Goal: Book appointment/travel/reservation

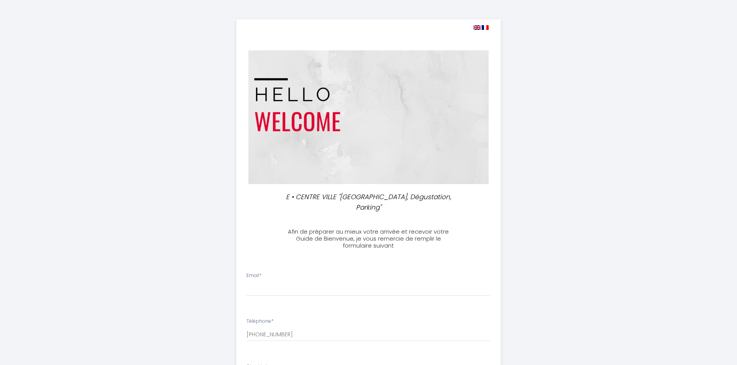
select select
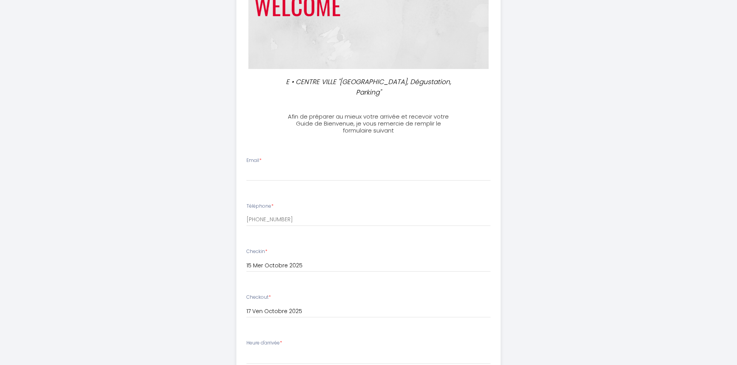
scroll to position [118, 0]
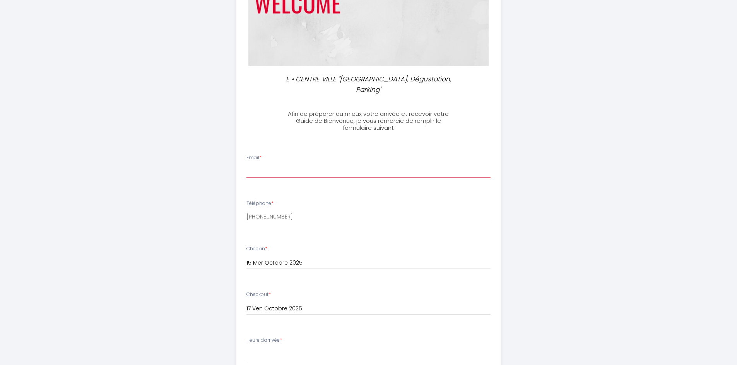
click at [274, 164] on input "Email *" at bounding box center [369, 171] width 244 height 14
type input "[PERSON_NAME][EMAIL_ADDRESS][DOMAIN_NAME]"
click at [302, 213] on li "Téléphone * +33680431697" at bounding box center [369, 215] width 264 height 41
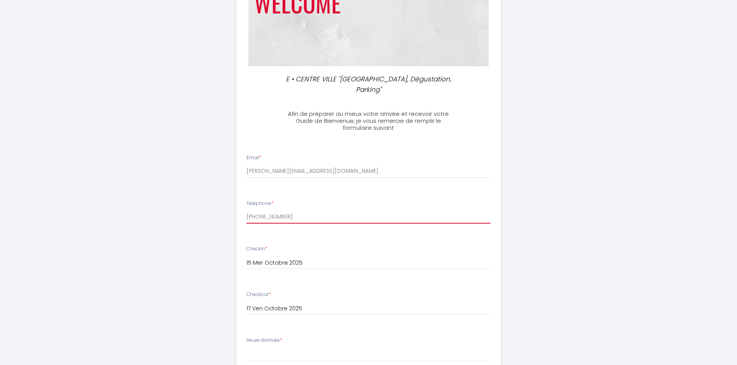
click at [300, 210] on input "[PHONE_NUMBER]" at bounding box center [369, 216] width 244 height 14
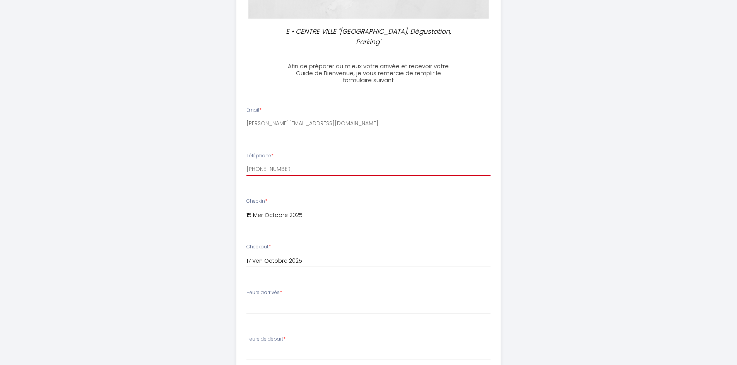
scroll to position [173, 0]
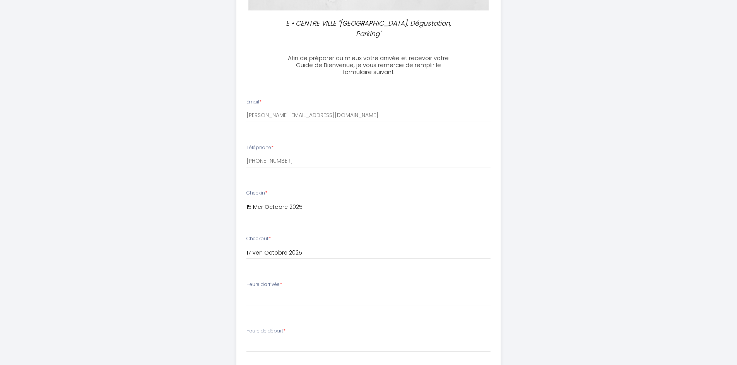
click at [189, 249] on div "E • CENTRE VILLE "Vin, Dégustation, Parking" Afin de préparer au mieux votre ar…" at bounding box center [369, 201] width 396 height 748
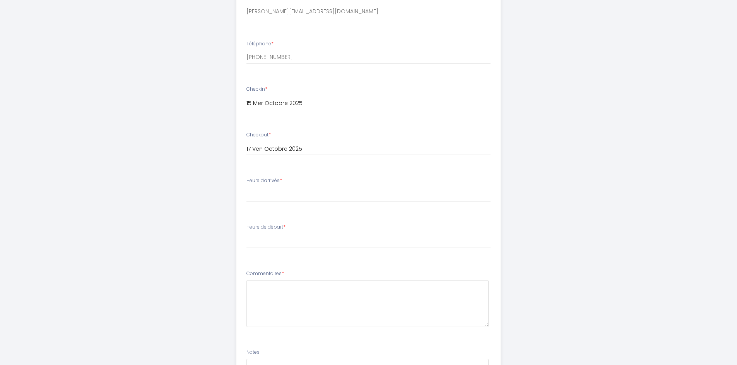
scroll to position [279, 0]
click at [247, 185] on select "15:00 15:30 16:00 16:30 17:00 17:30 18:00 18:30 19:00 19:30 20:00 20:30 21:00 2…" at bounding box center [369, 192] width 244 height 15
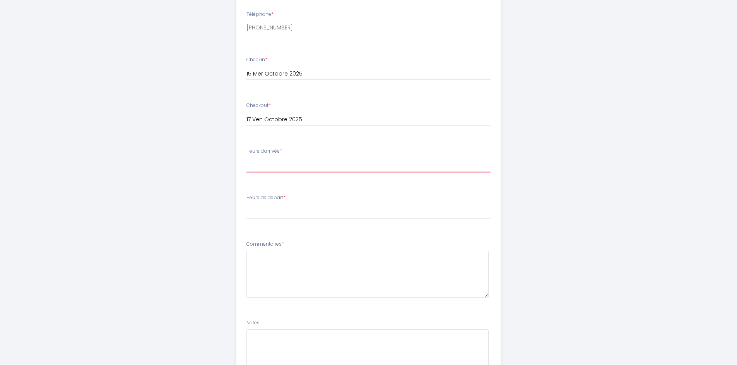
scroll to position [293, 0]
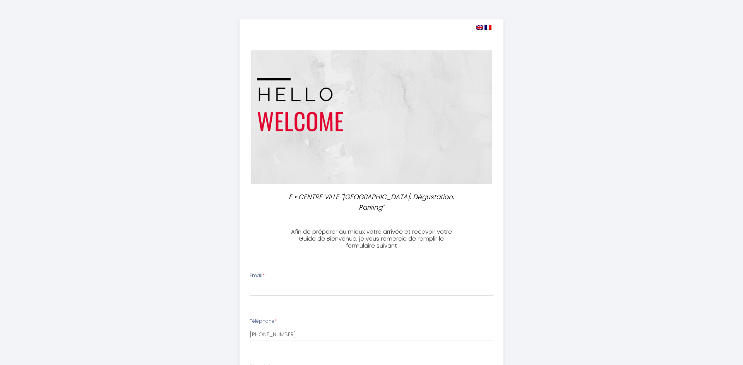
select select
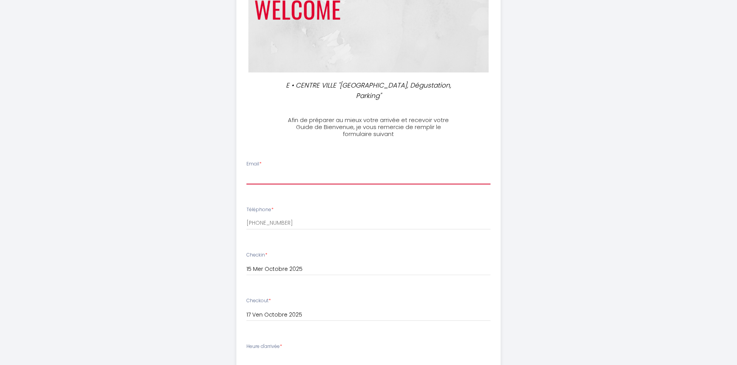
click at [333, 170] on input "Email *" at bounding box center [369, 177] width 244 height 14
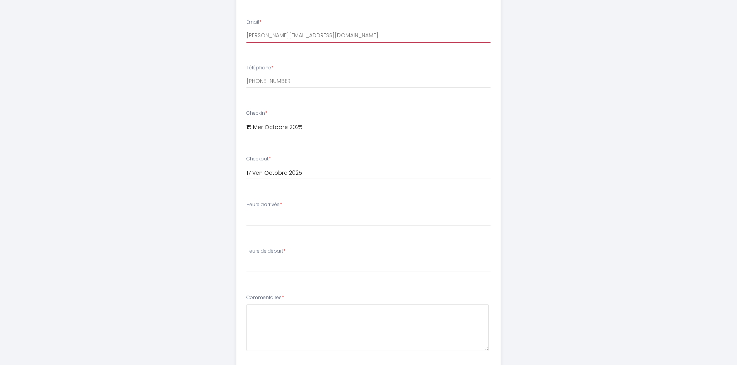
scroll to position [279, 0]
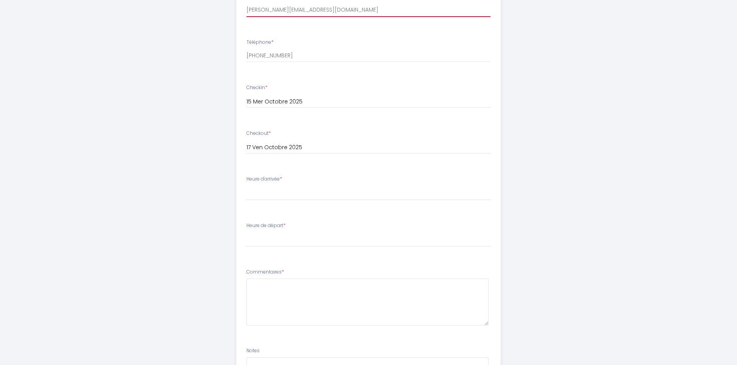
type input "[PERSON_NAME][EMAIL_ADDRESS][DOMAIN_NAME]"
click at [247, 185] on select "15:00 15:30 16:00 16:30 17:00 17:30 18:00 18:30 19:00 19:30 20:00 20:30 21:00 2…" at bounding box center [369, 192] width 244 height 15
select select "17:30"
click option "17:30" at bounding box center [0, 0] width 0 height 0
click at [307, 236] on li "Heure de départ * 00:00 00:30 01:00 01:30 02:00 02:30 03:00 03:30 04:00 04:30 0…" at bounding box center [369, 238] width 264 height 42
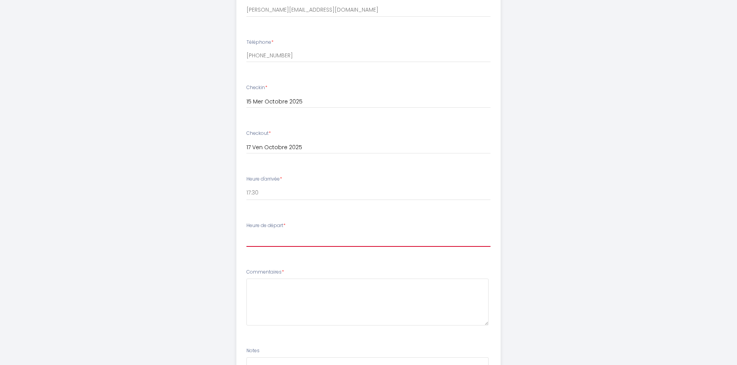
click at [247, 232] on select "00:00 00:30 01:00 01:30 02:00 02:30 03:00 03:30 04:00 04:30 05:00 05:30 06:00 0…" at bounding box center [369, 239] width 244 height 15
select select "08:30"
click option "08:30" at bounding box center [0, 0] width 0 height 0
click at [192, 212] on div "E • CENTRE VILLE "Vin, Dégustation, Parking" Afin de préparer au mieux votre ar…" at bounding box center [369, 95] width 396 height 748
click at [191, 212] on div "E • CENTRE VILLE "Vin, Dégustation, Parking" Afin de préparer au mieux votre ar…" at bounding box center [369, 95] width 396 height 748
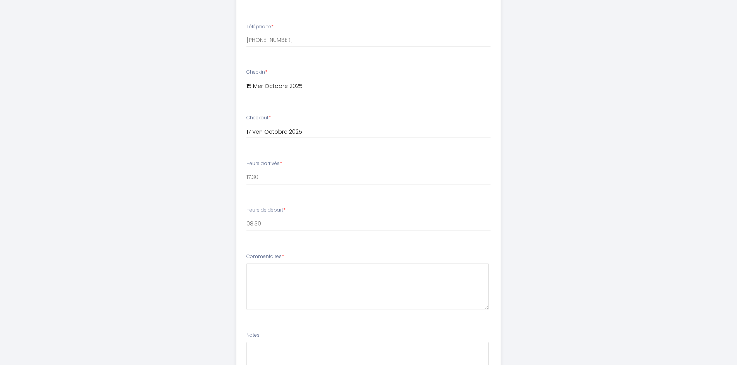
scroll to position [353, 0]
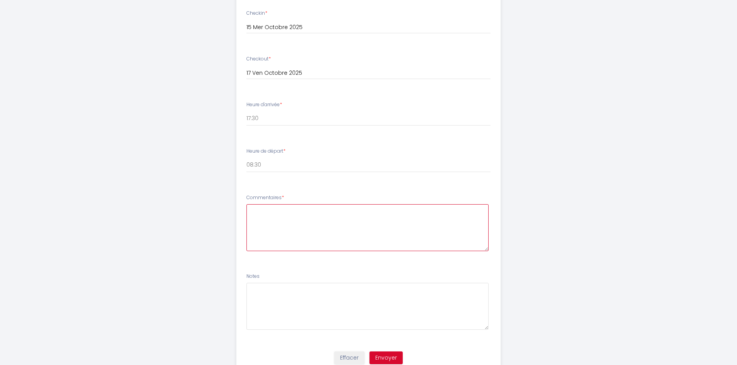
click at [255, 210] on textarea at bounding box center [368, 227] width 242 height 47
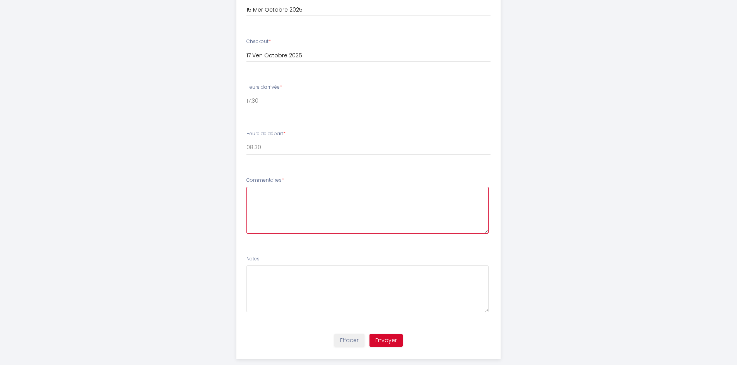
scroll to position [372, 0]
type textarea "N"
type textarea "Bonjour, nous aurons une voiture, est-il possible de la garer facilement ? Merc…"
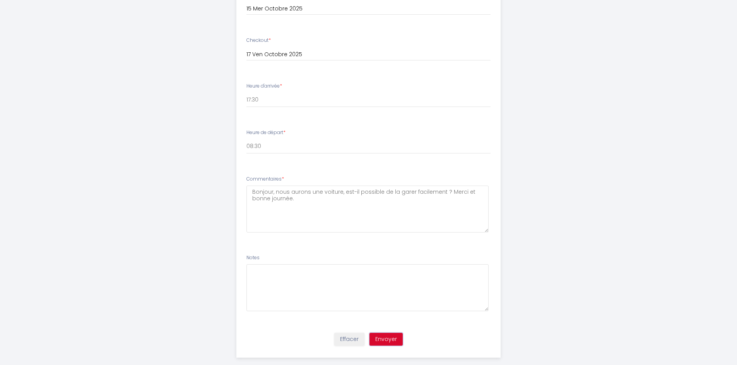
click at [383, 332] on button "Envoyer" at bounding box center [386, 338] width 33 height 13
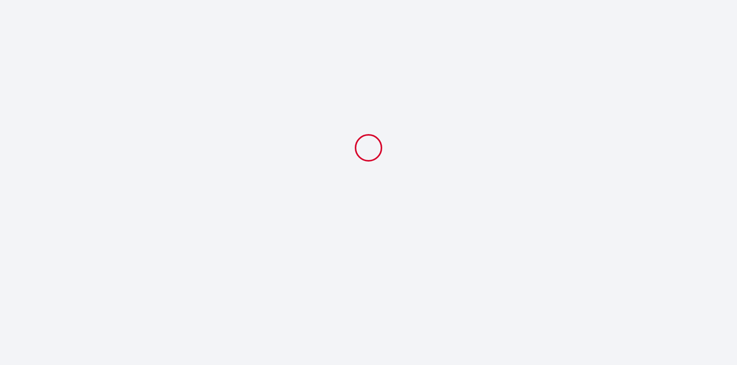
scroll to position [0, 0]
select select "17:30"
select select "08:30"
